Goal: Transaction & Acquisition: Purchase product/service

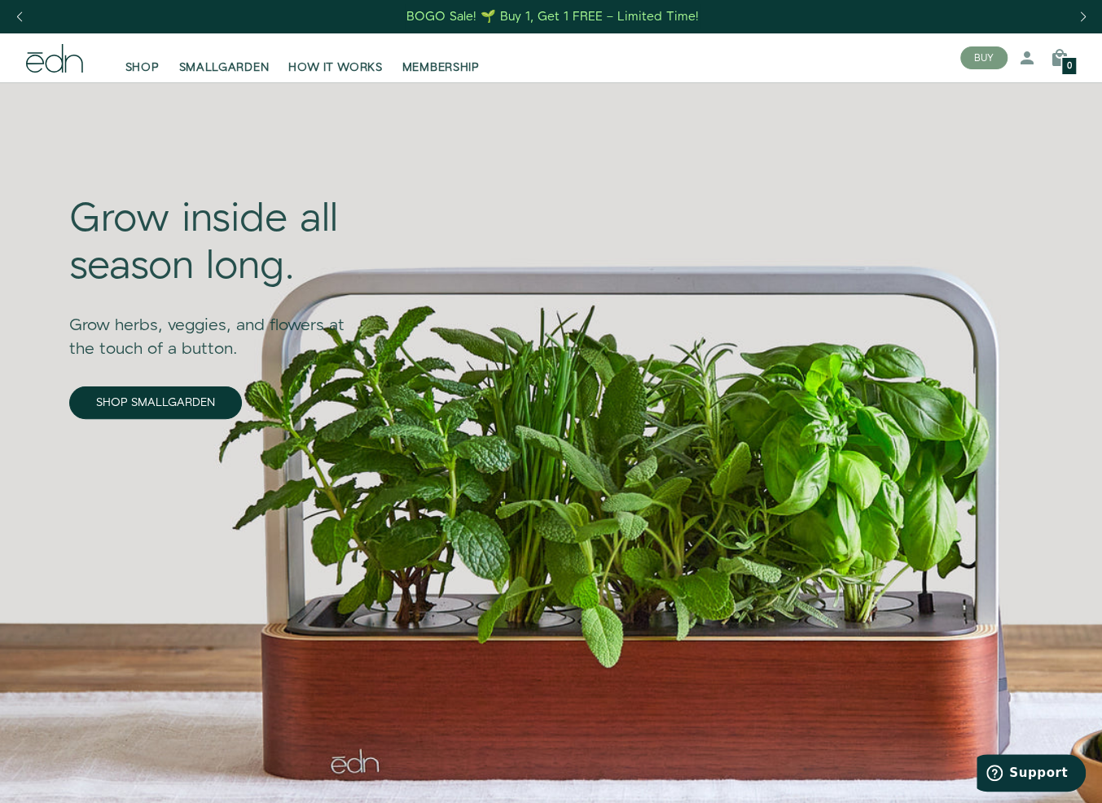
click at [600, 17] on div "BOGO Sale! 🌱 Buy 1, Get 1 FREE – Limited Time!" at bounding box center [553, 16] width 293 height 17
click at [531, 15] on div "Give the perfect gift—shop Gift Sets BOGO Sale! 🌱 Buy 1, Get 1 FREE – Limited T…" at bounding box center [551, 16] width 1102 height 33
click at [140, 66] on span "SHOP" at bounding box center [142, 67] width 34 height 16
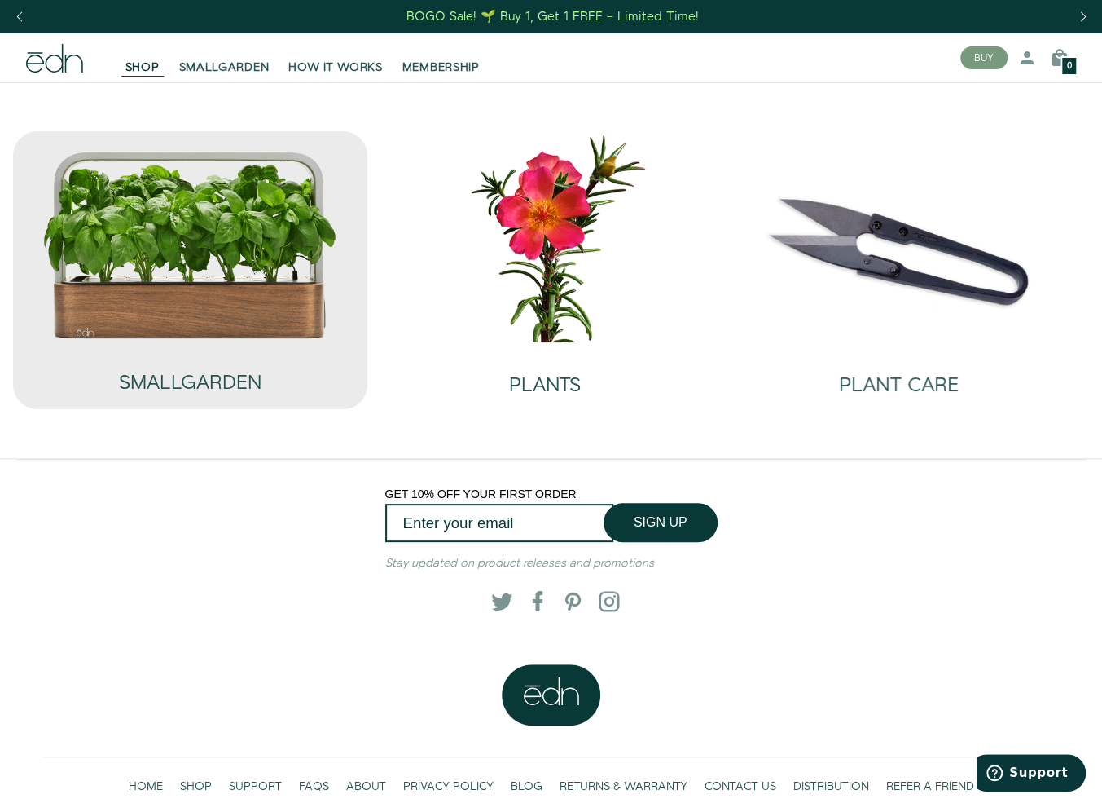
click at [121, 330] on img at bounding box center [190, 245] width 296 height 190
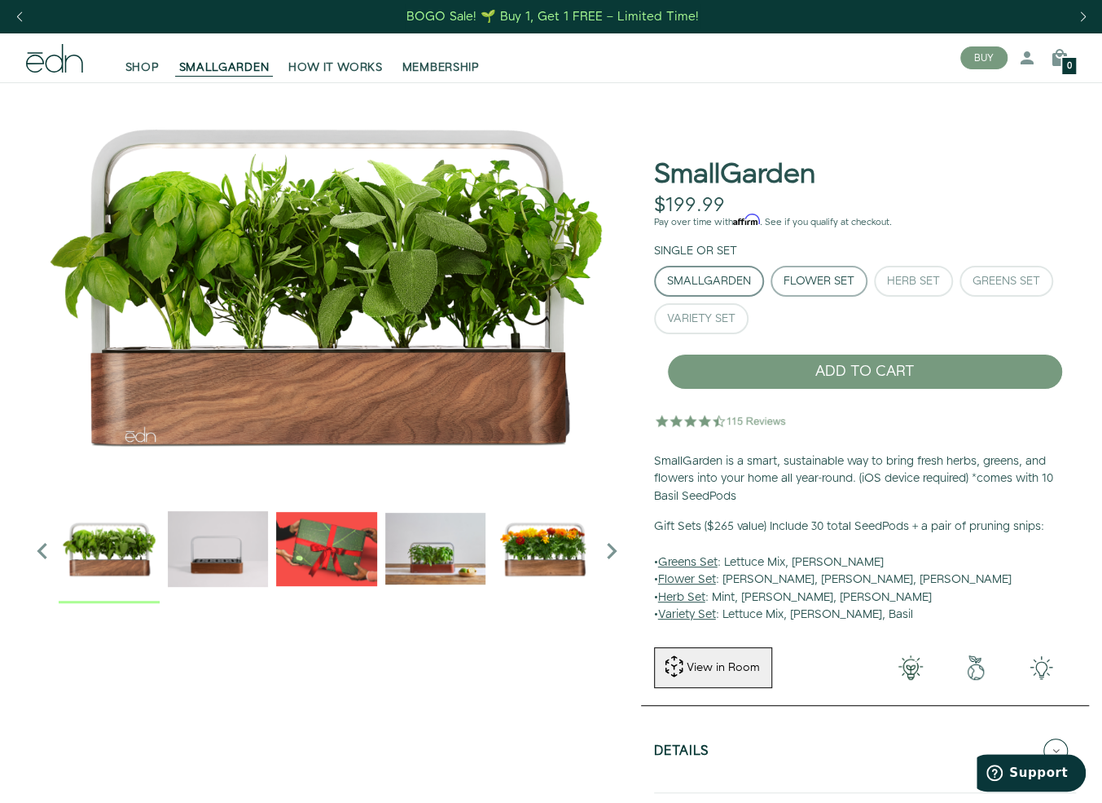
click at [810, 284] on div "Flower Set" at bounding box center [819, 280] width 71 height 11
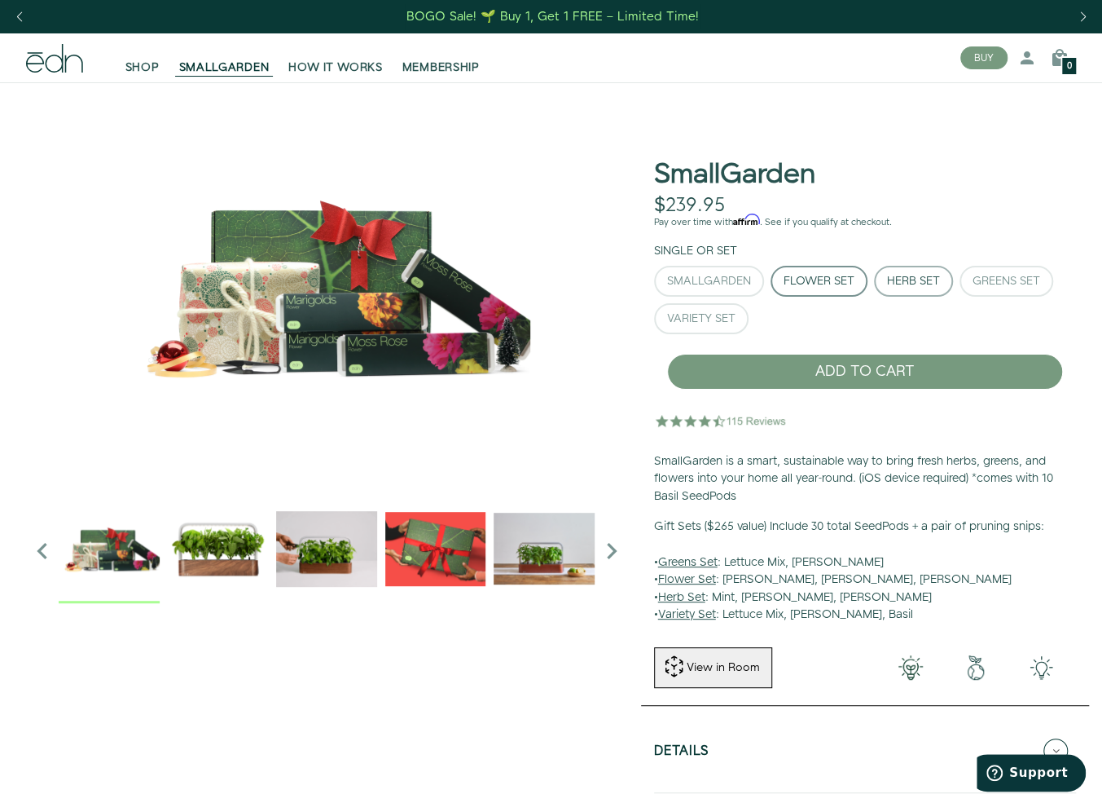
click at [920, 281] on div "Herb Set" at bounding box center [913, 280] width 53 height 11
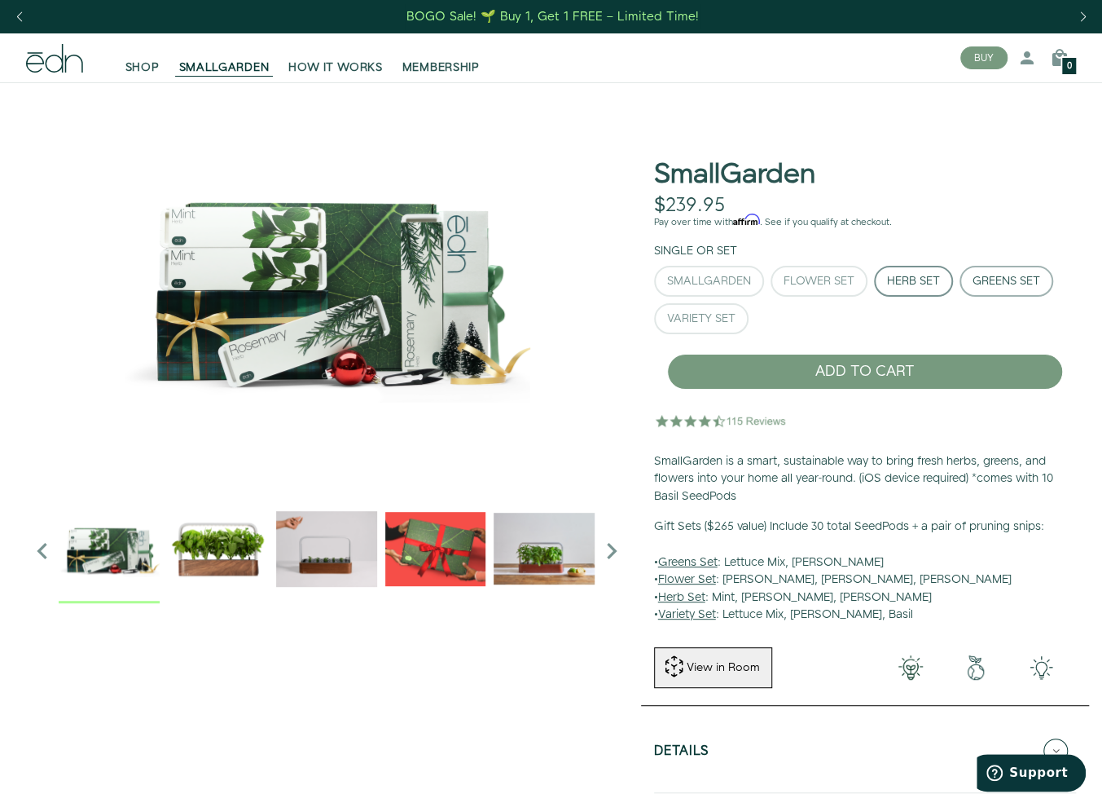
click at [1003, 284] on div "Greens Set" at bounding box center [1007, 280] width 68 height 11
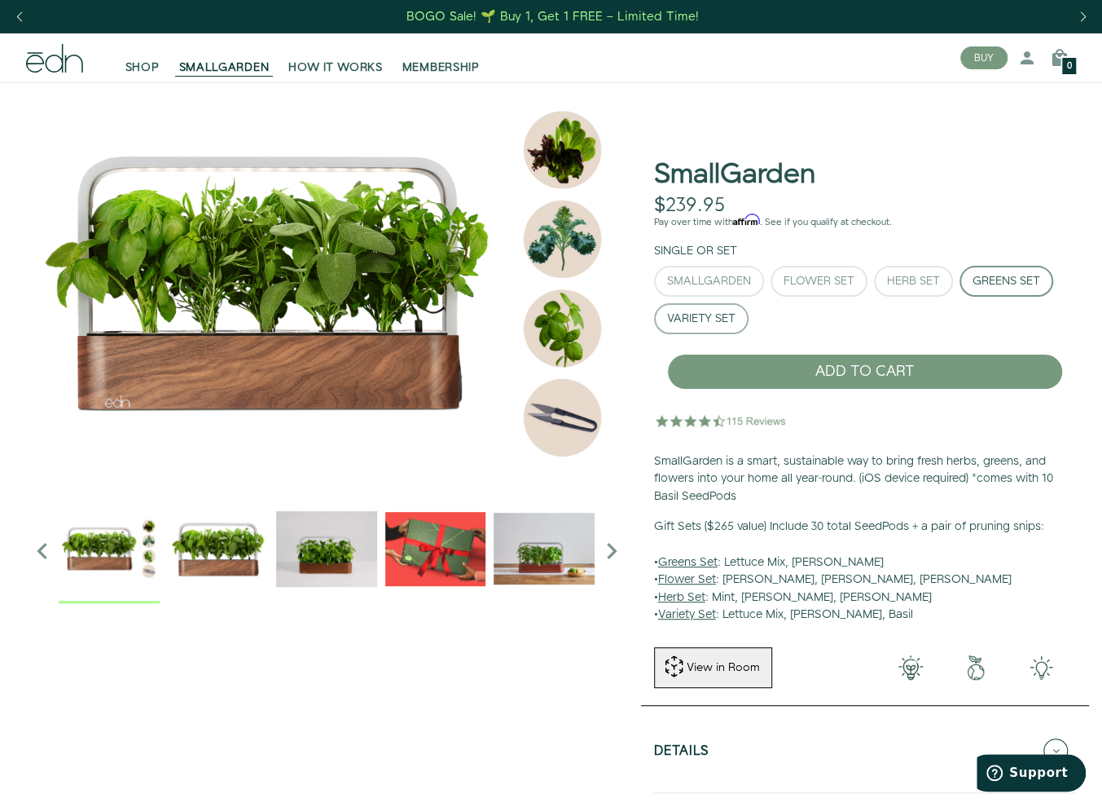
click at [724, 316] on div "Variety Set" at bounding box center [701, 318] width 68 height 11
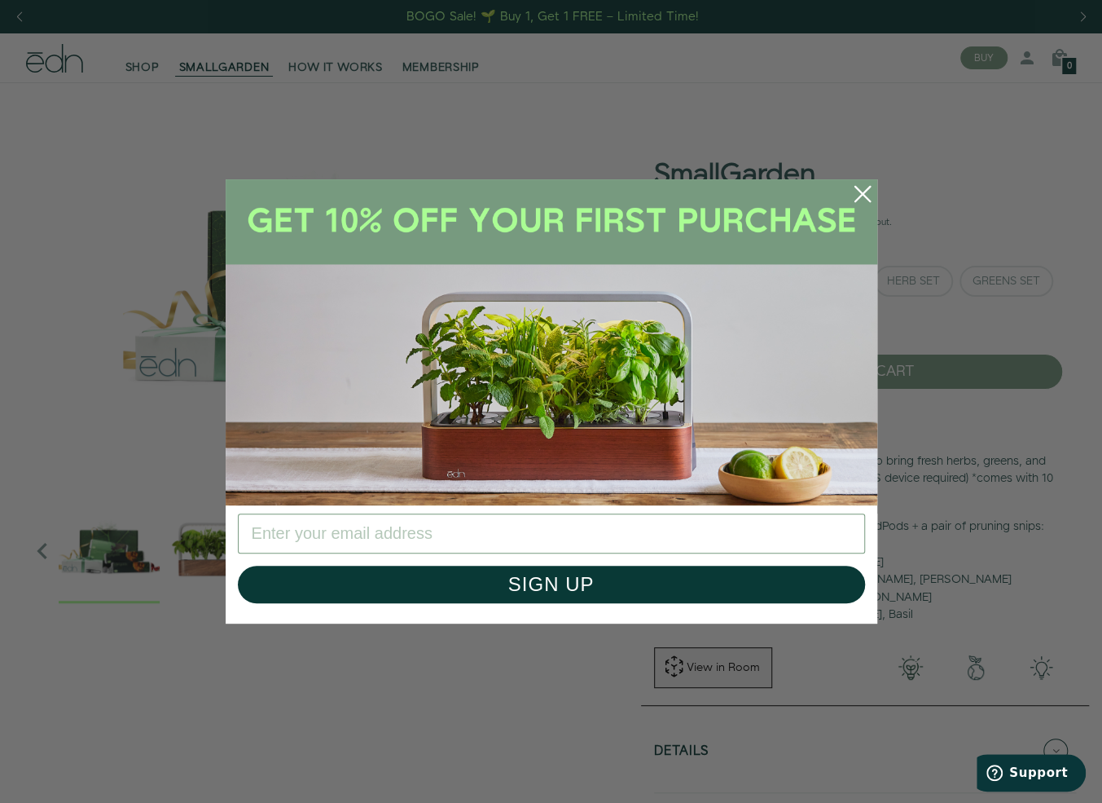
click at [720, 202] on img "POPUP Form" at bounding box center [552, 342] width 652 height 326
click at [865, 179] on circle "Close dialog" at bounding box center [863, 194] width 36 height 36
